Goal: Transaction & Acquisition: Book appointment/travel/reservation

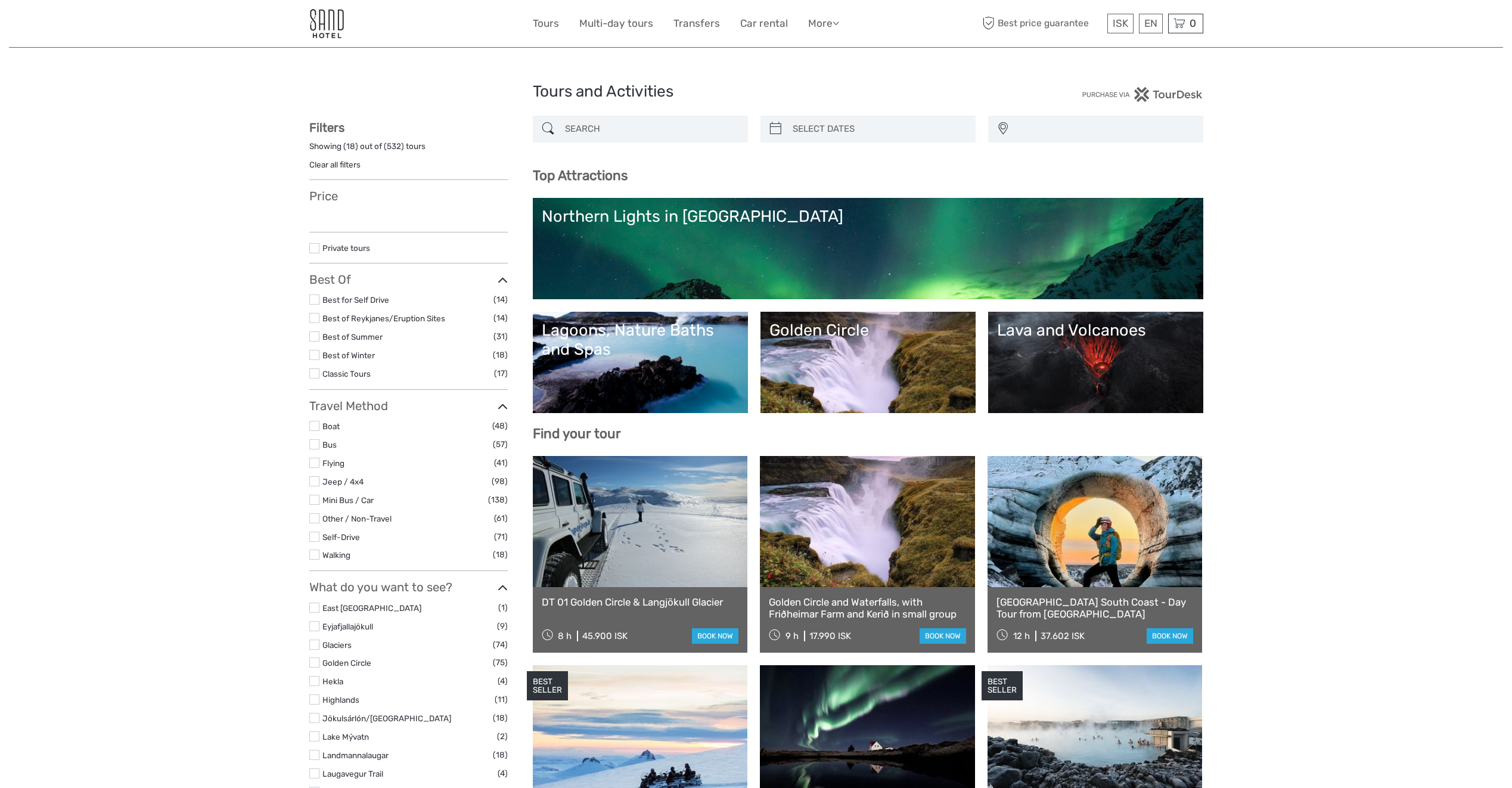
select select
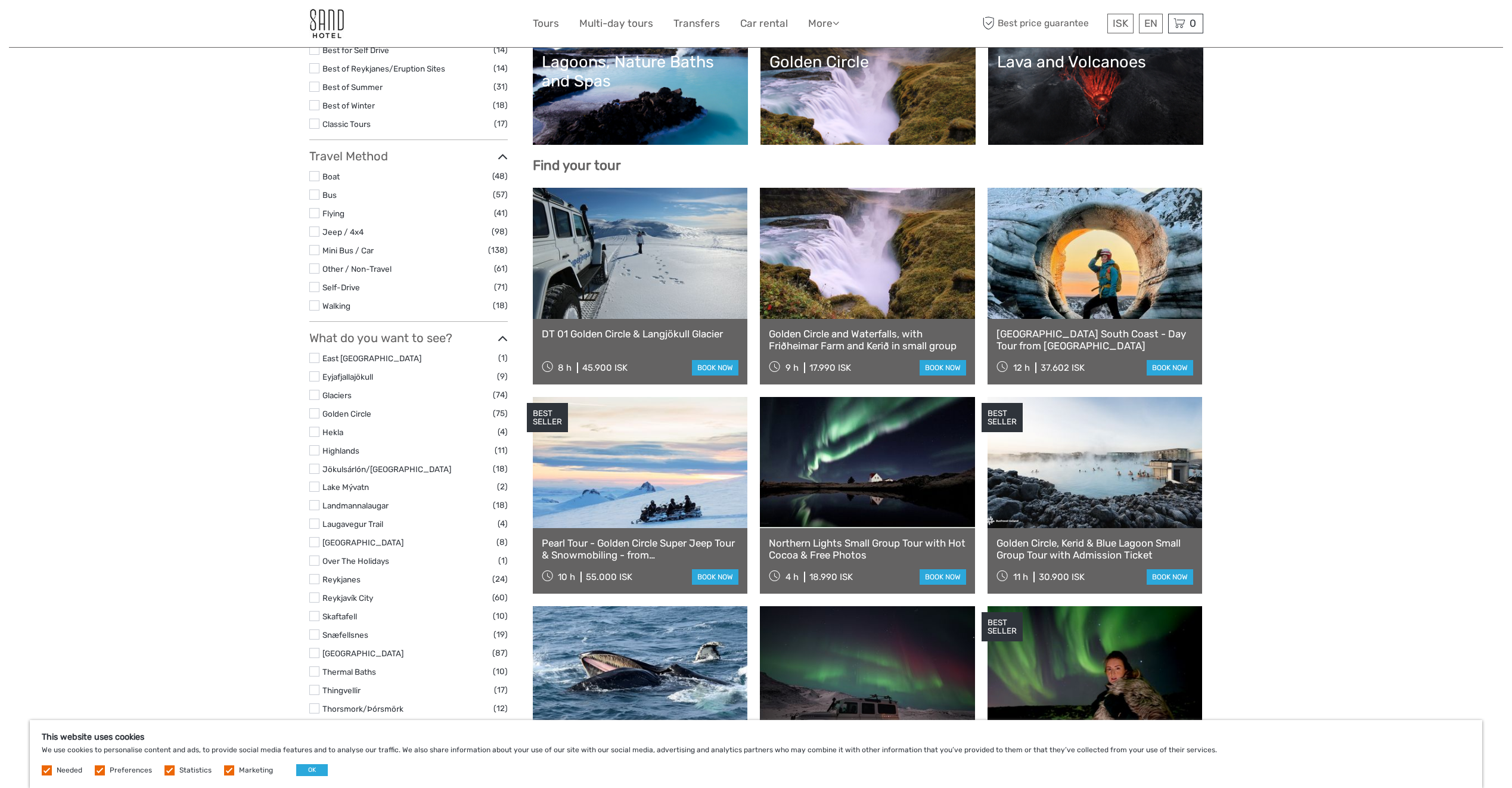
scroll to position [358, 0]
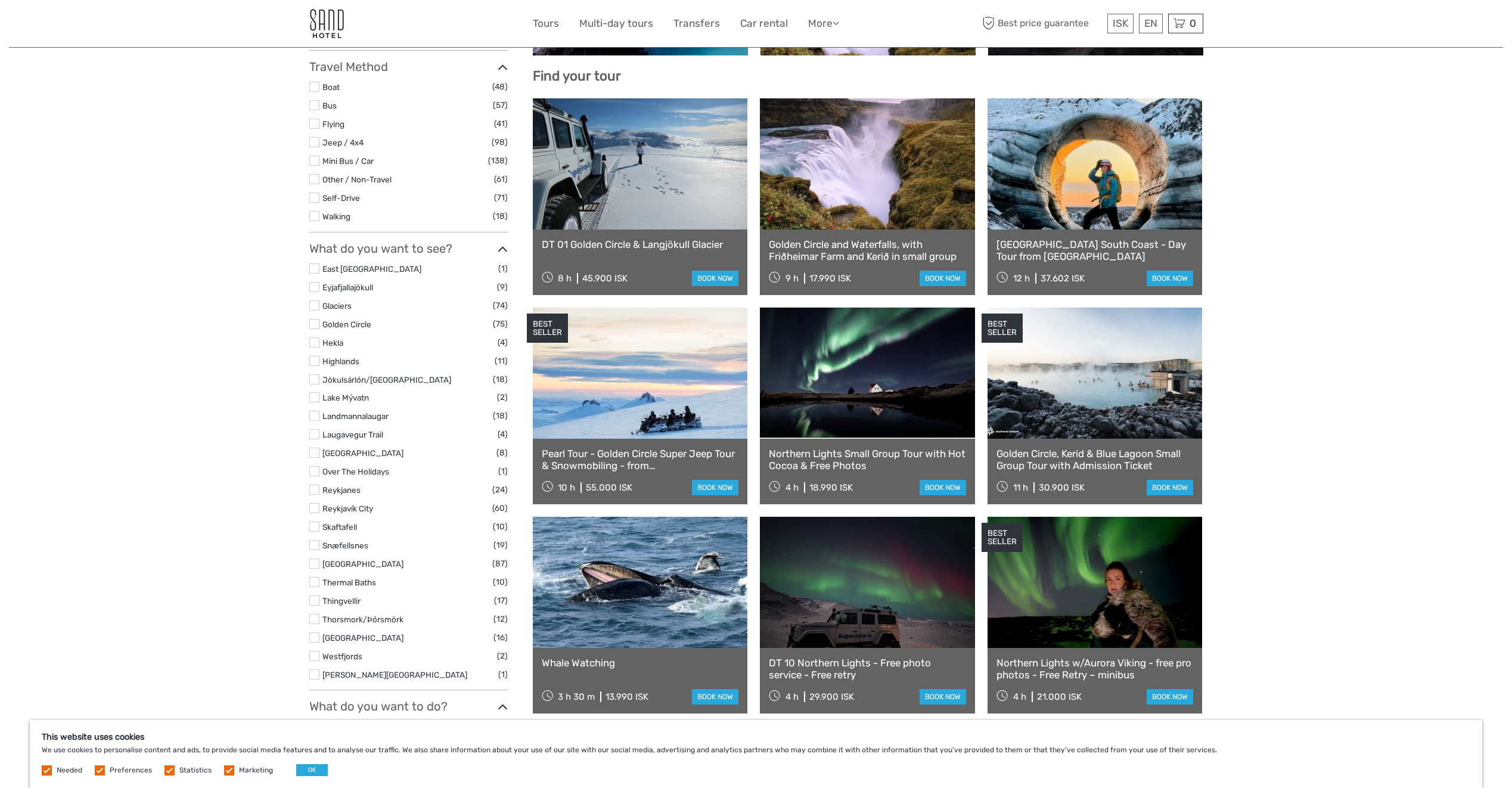
click at [662, 415] on link at bounding box center [641, 373] width 215 height 131
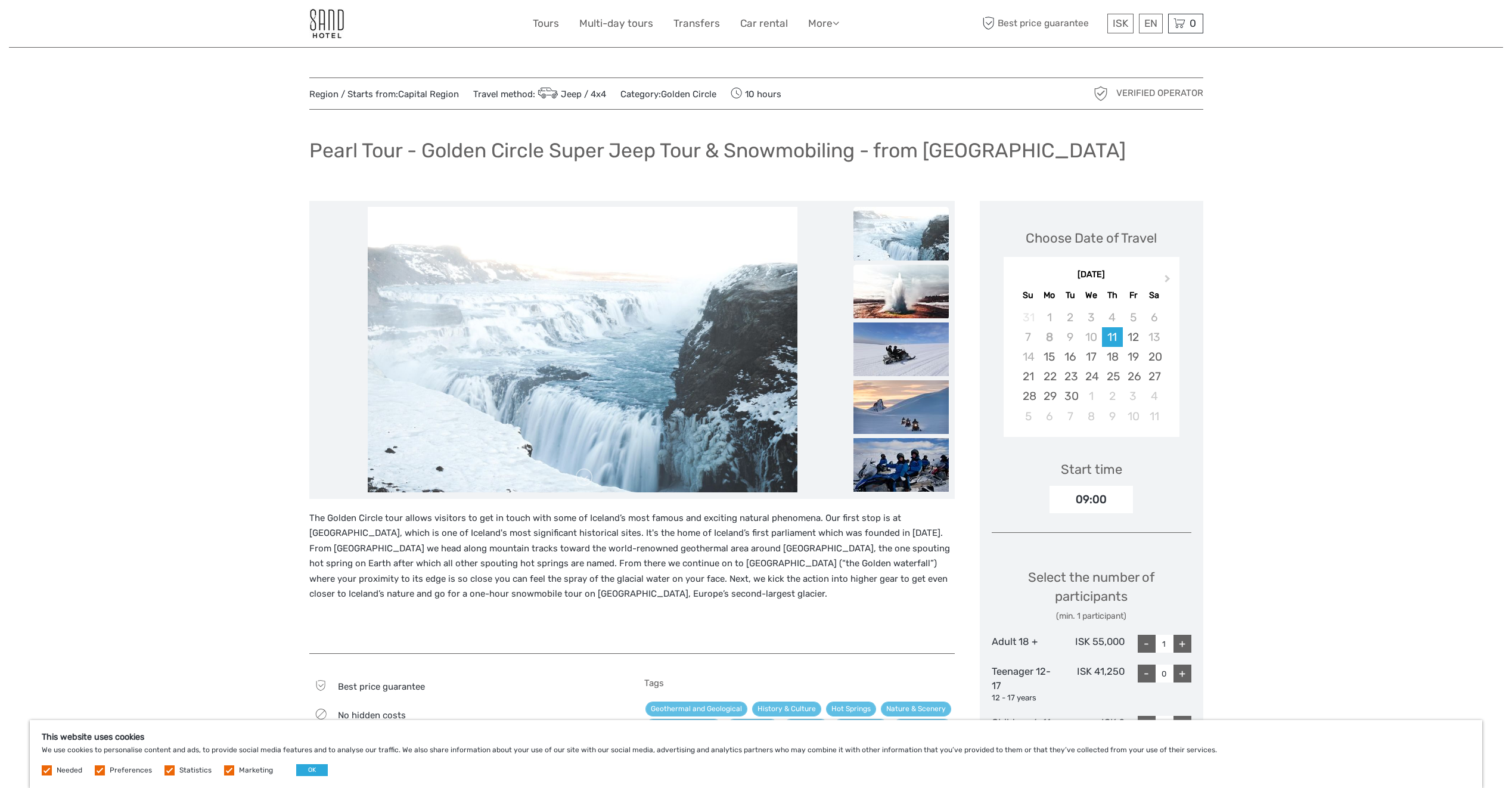
click at [884, 289] on img at bounding box center [901, 291] width 95 height 53
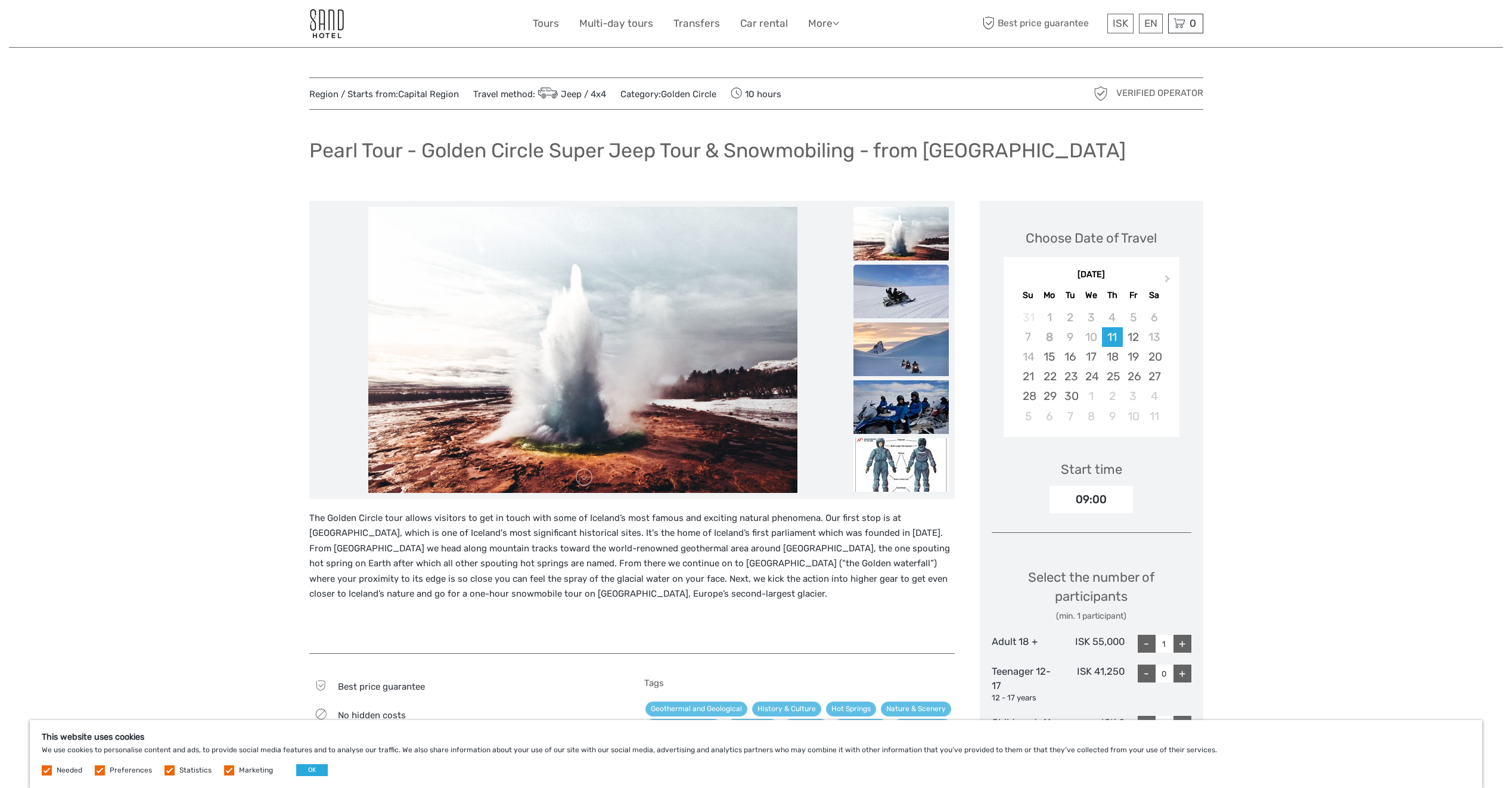
click at [889, 290] on img at bounding box center [901, 291] width 95 height 53
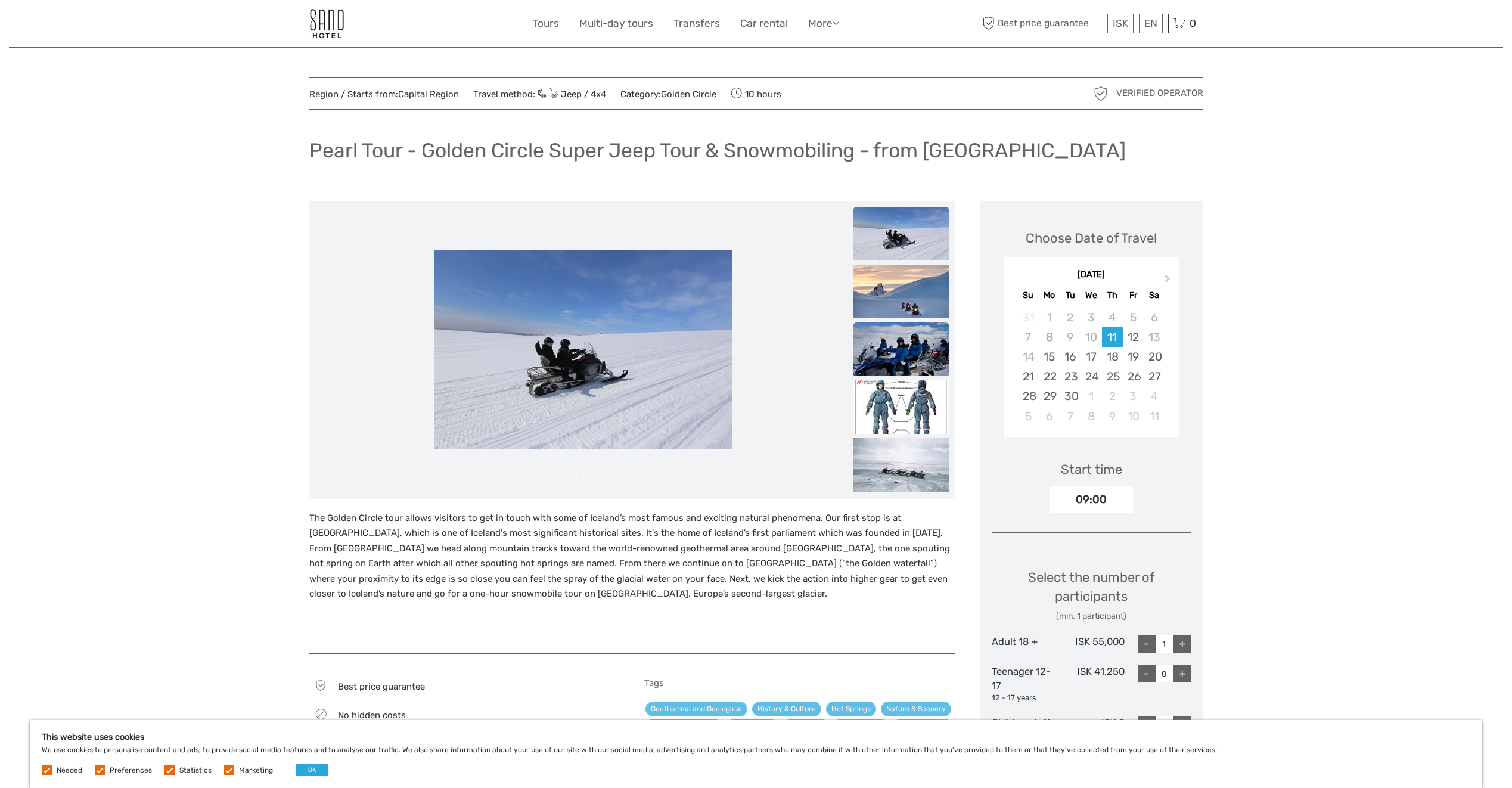
click at [895, 340] on img at bounding box center [901, 349] width 95 height 53
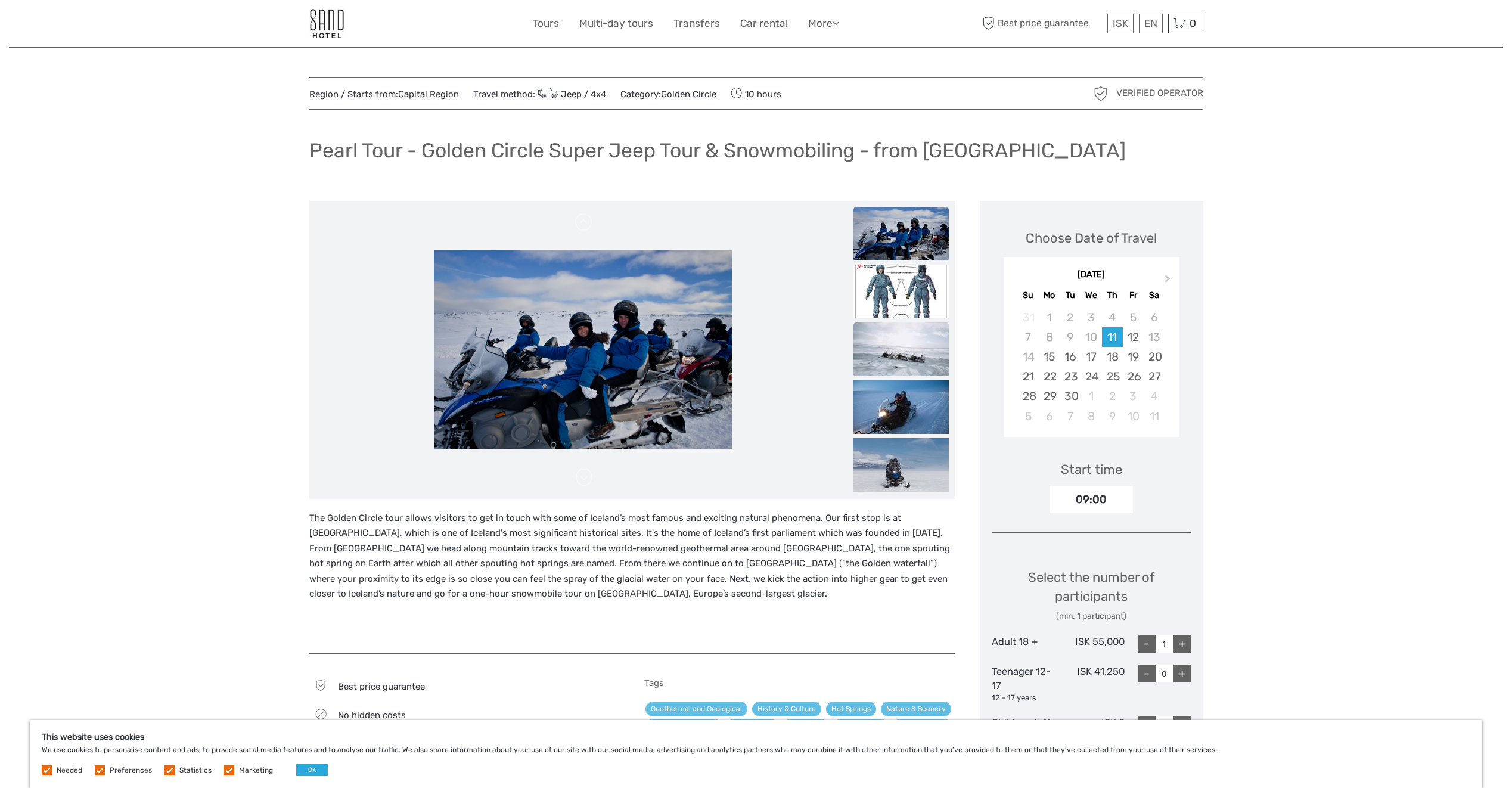
click at [895, 355] on img at bounding box center [901, 349] width 95 height 53
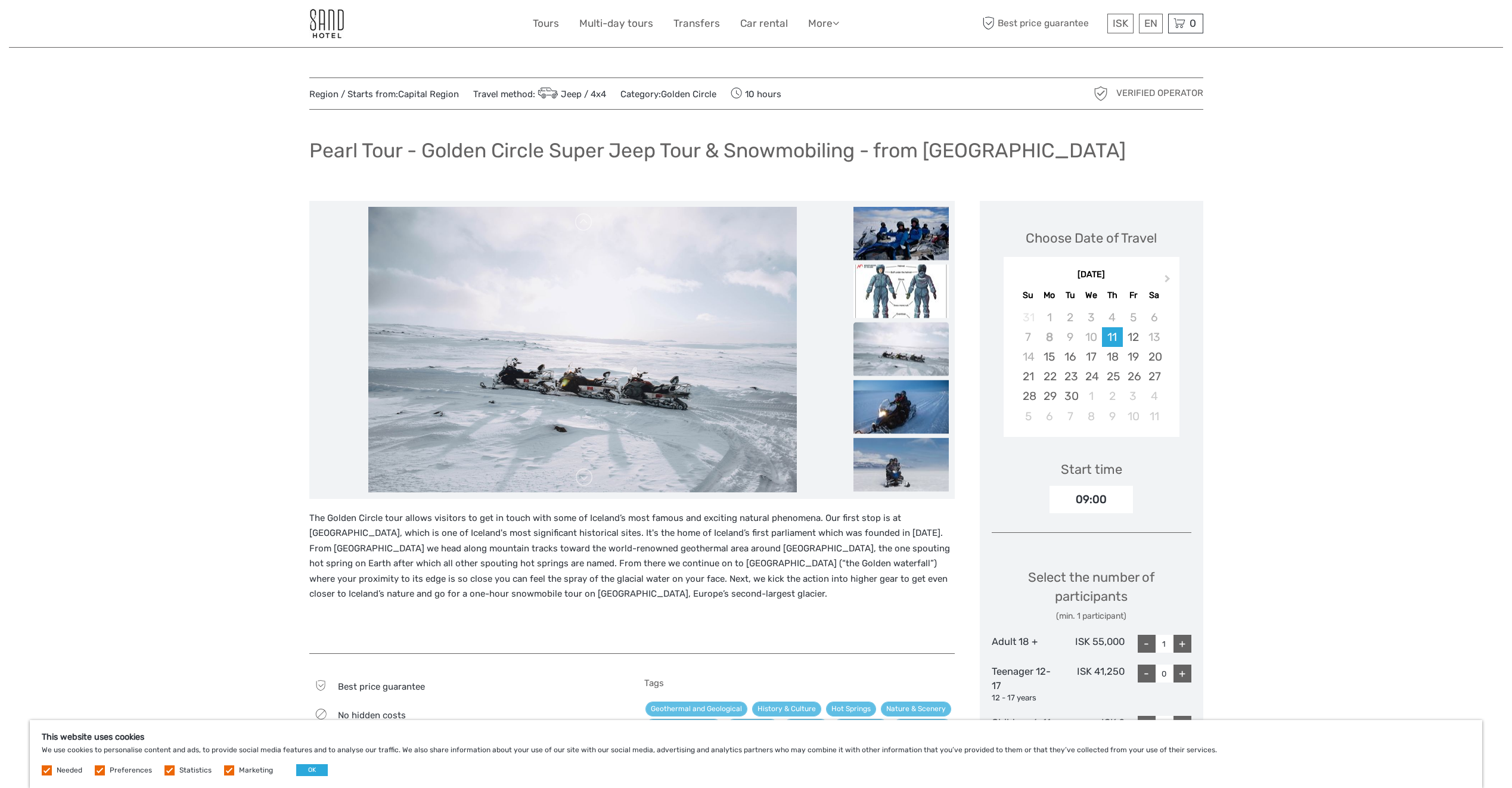
click at [895, 373] on img at bounding box center [901, 349] width 95 height 53
click at [896, 383] on img at bounding box center [901, 406] width 95 height 53
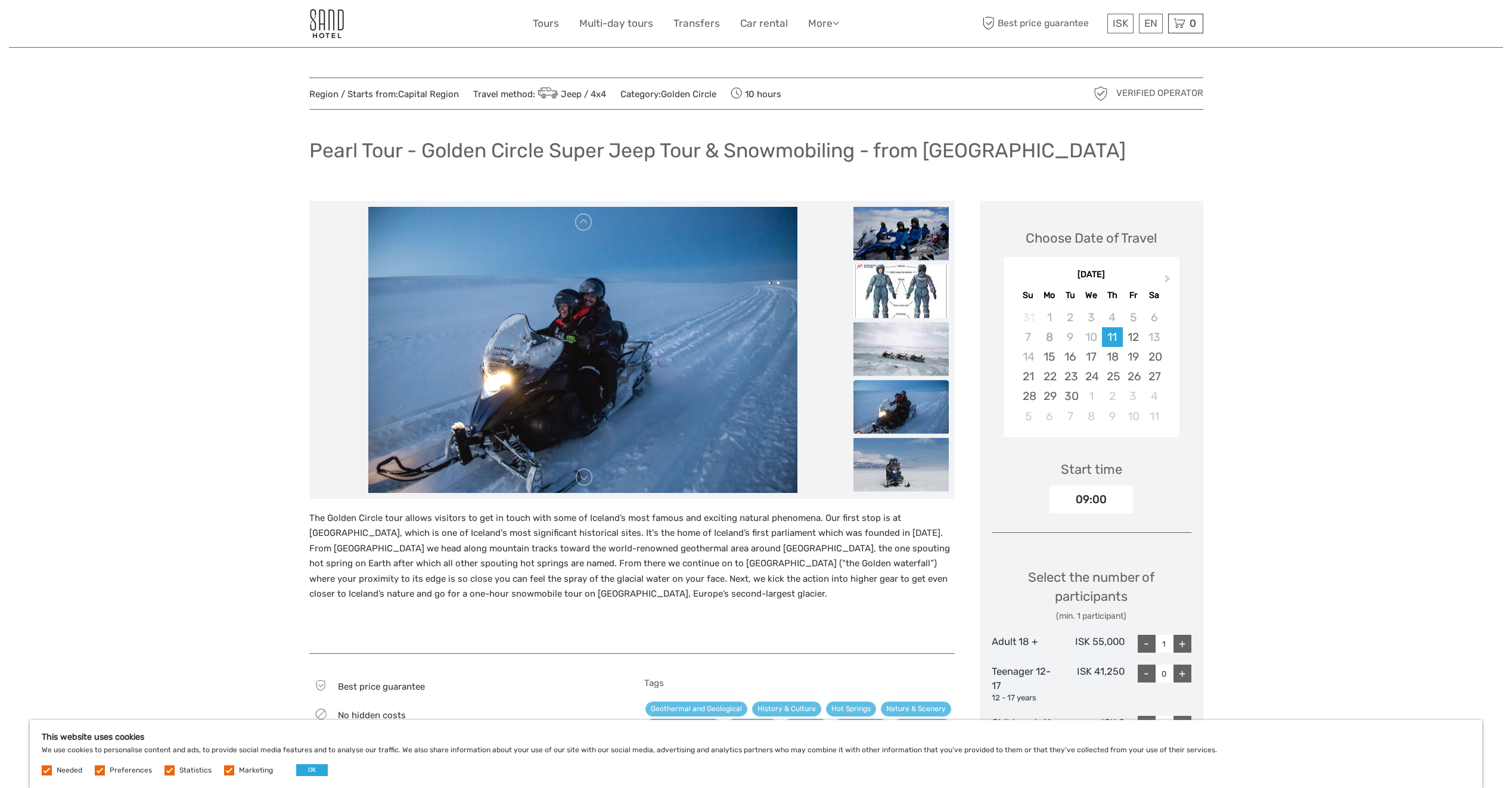
scroll to position [60, 0]
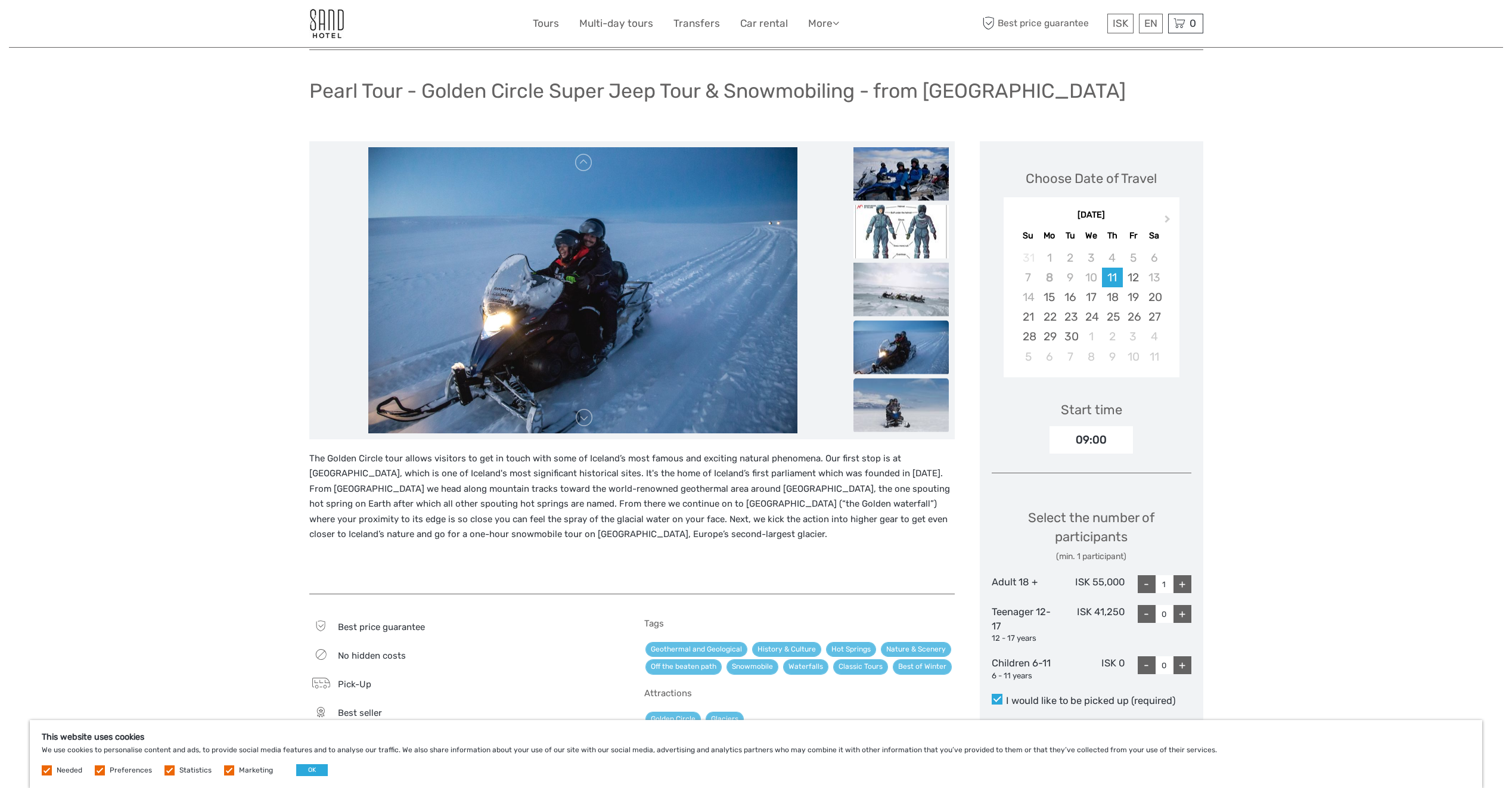
click at [898, 417] on img at bounding box center [901, 404] width 95 height 53
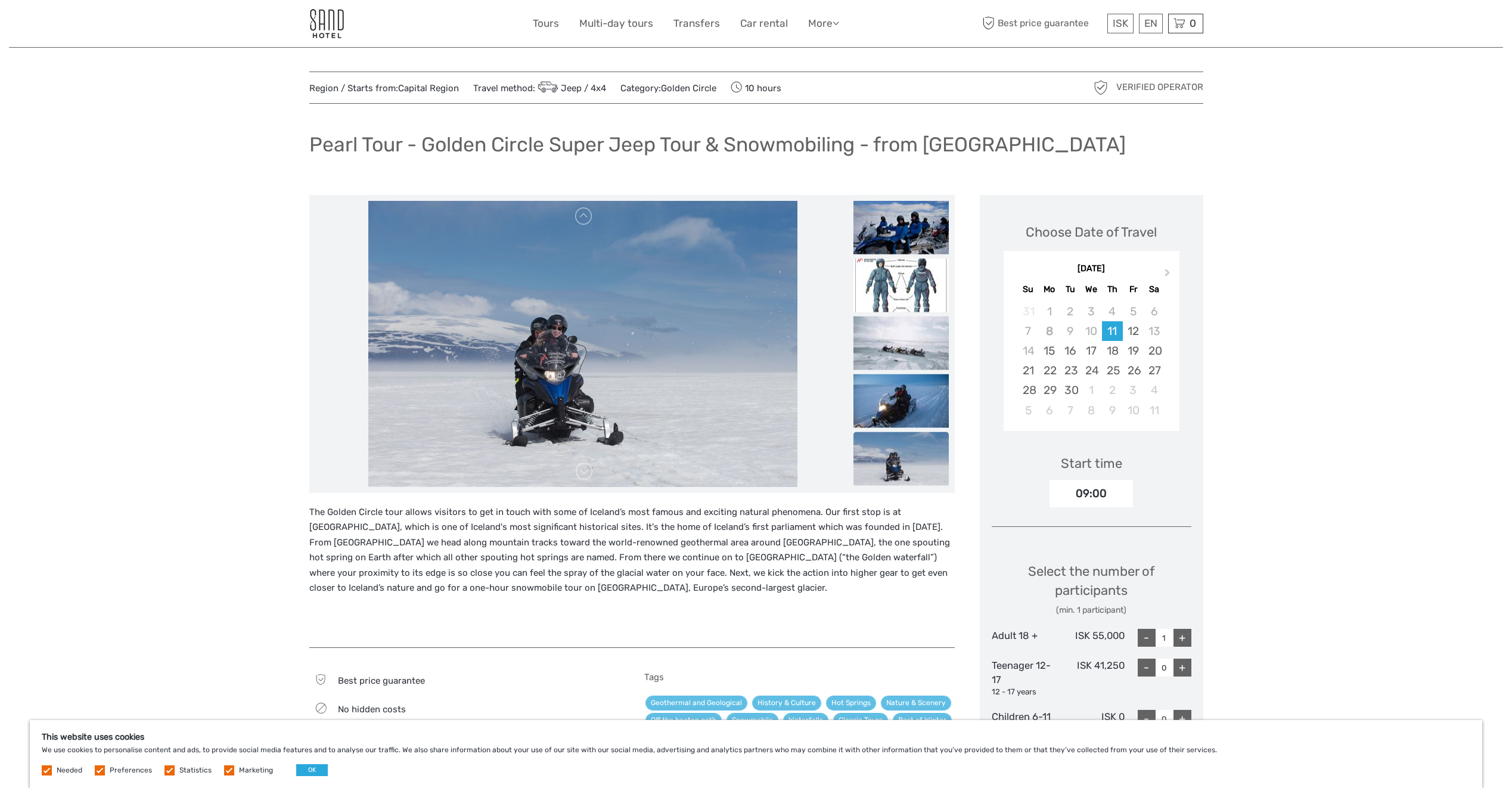
scroll to position [0, 0]
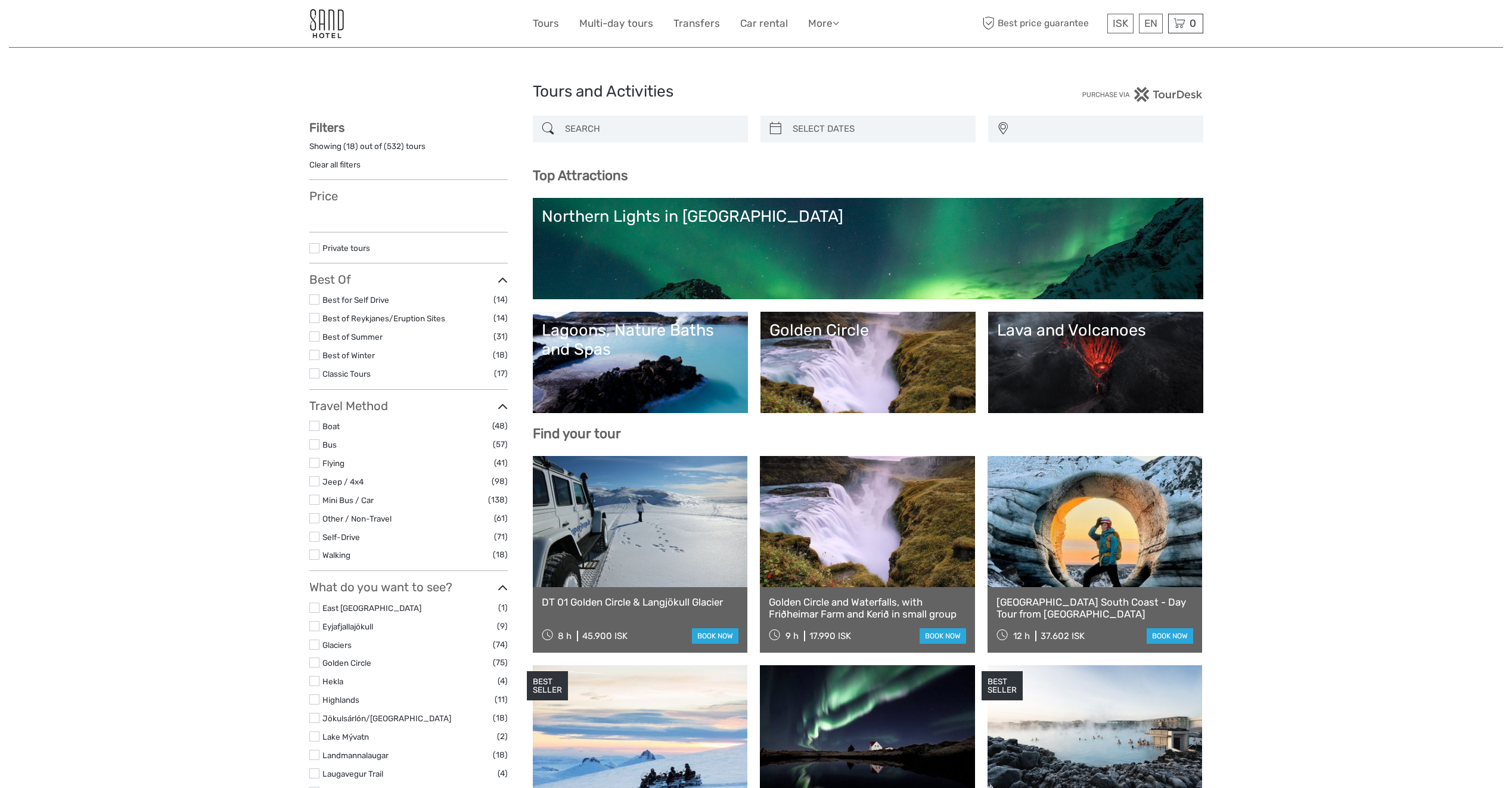
select select
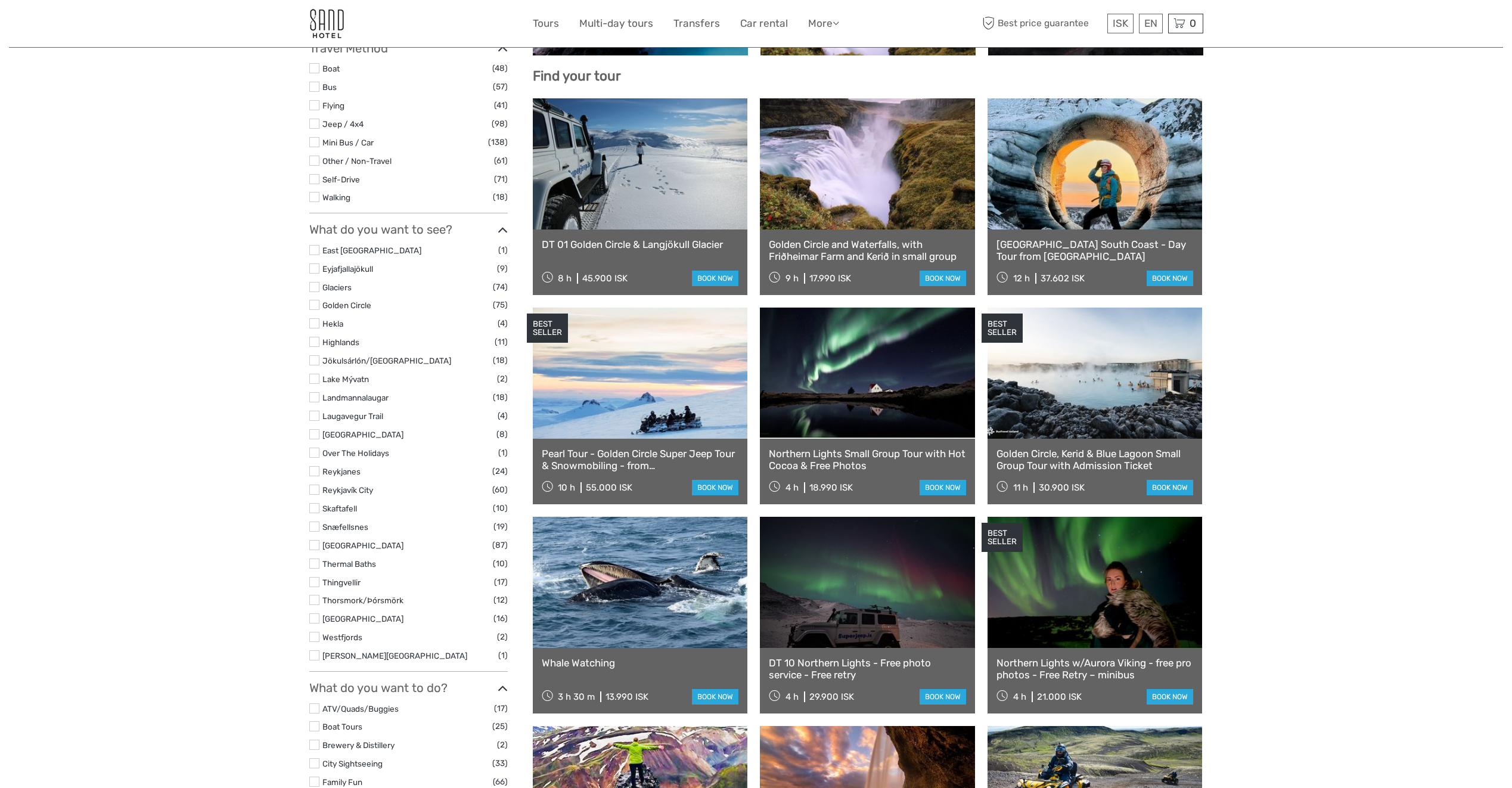
select select
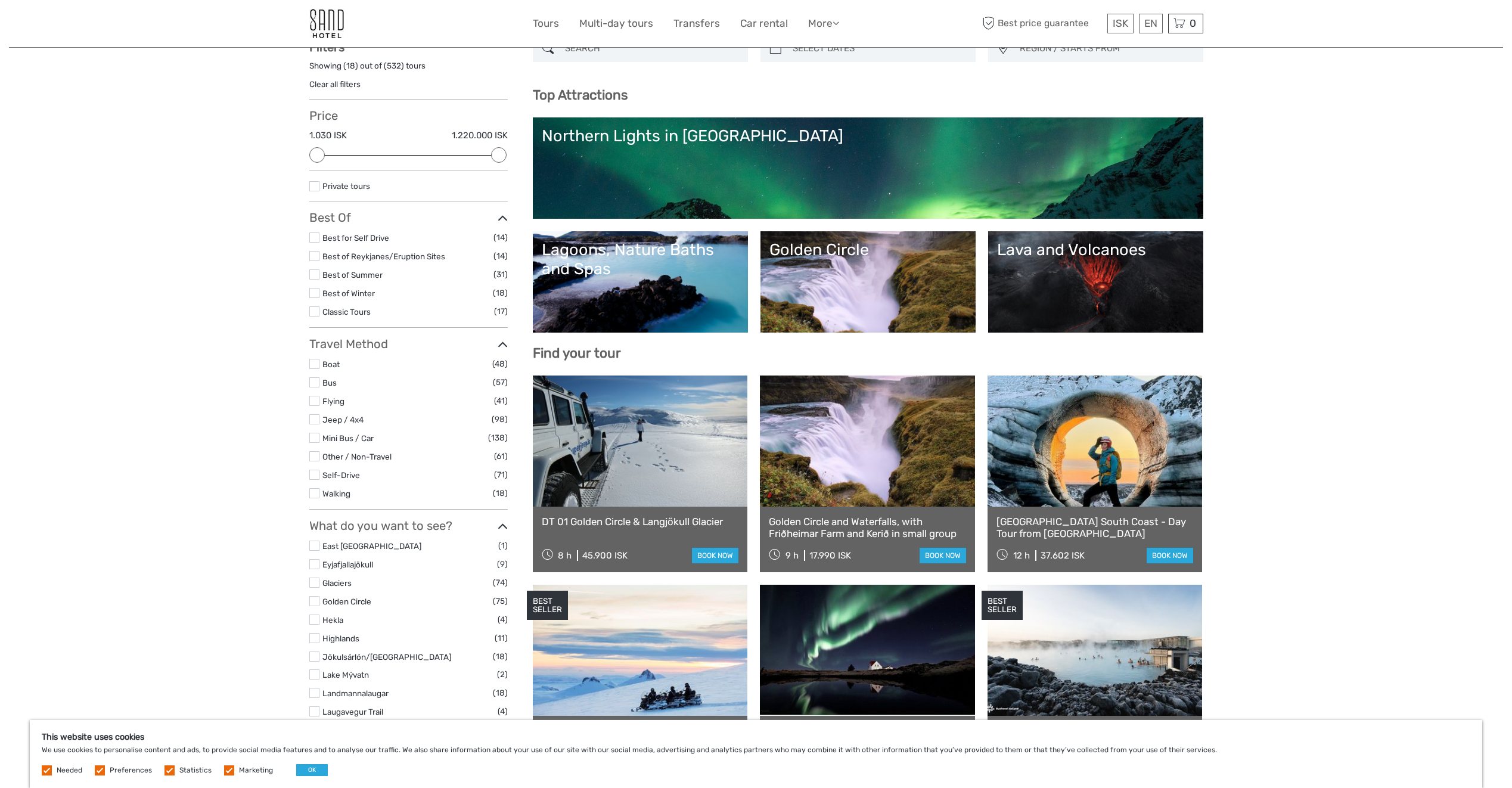
scroll to position [0, 0]
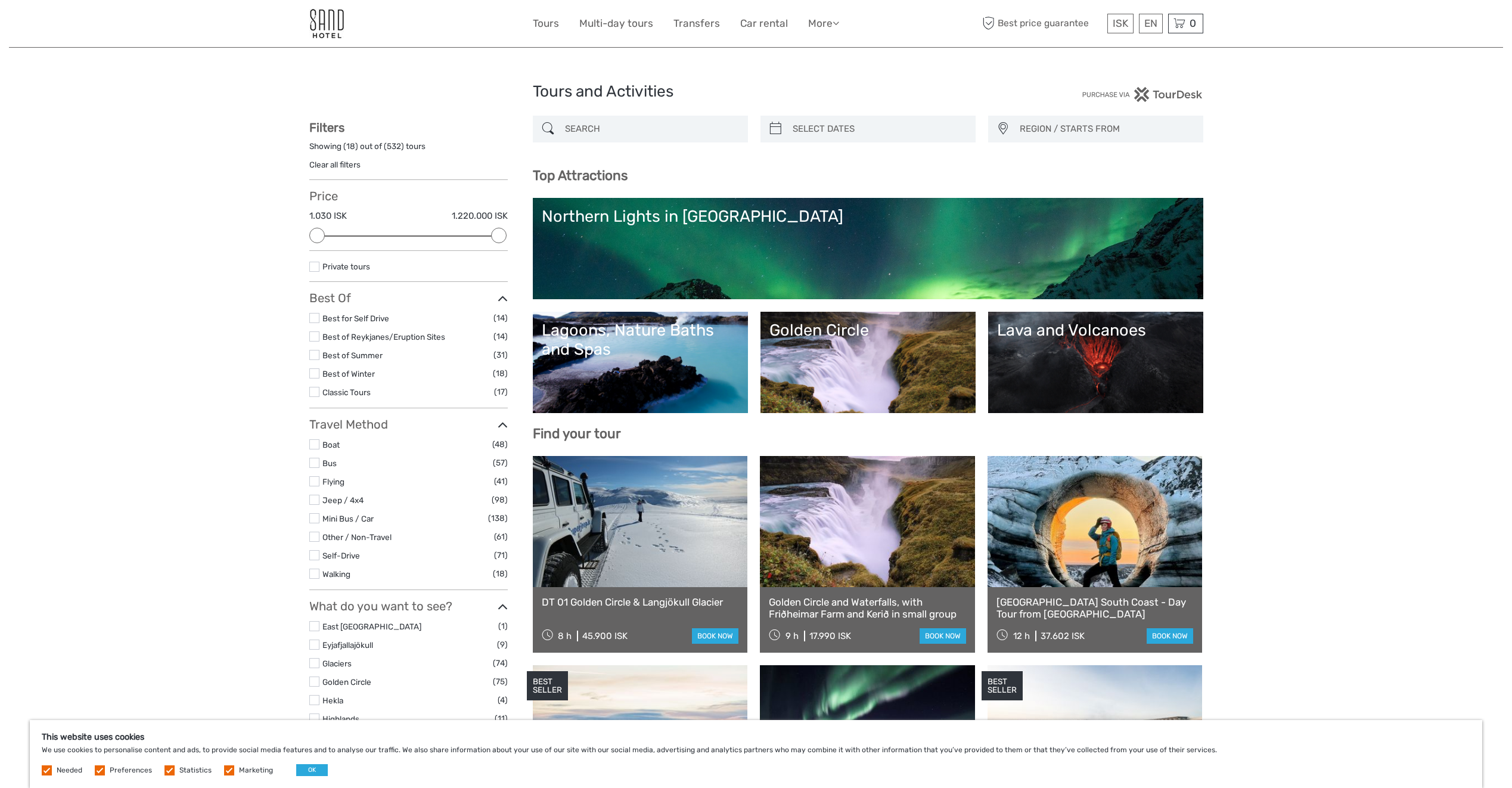
click at [1078, 361] on link "Lava and Volcanoes" at bounding box center [1096, 362] width 197 height 83
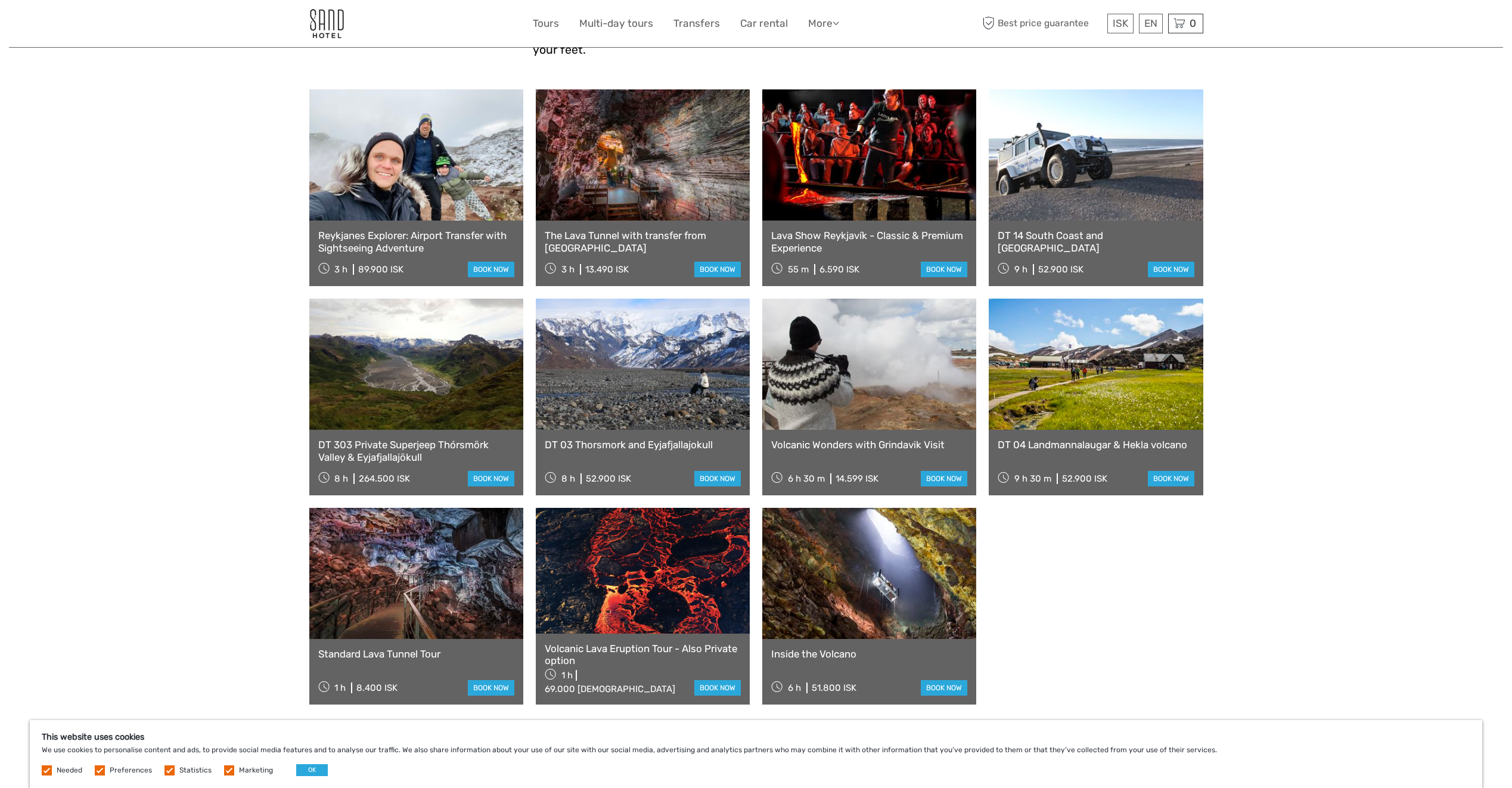
scroll to position [477, 0]
